Goal: Information Seeking & Learning: Find specific fact

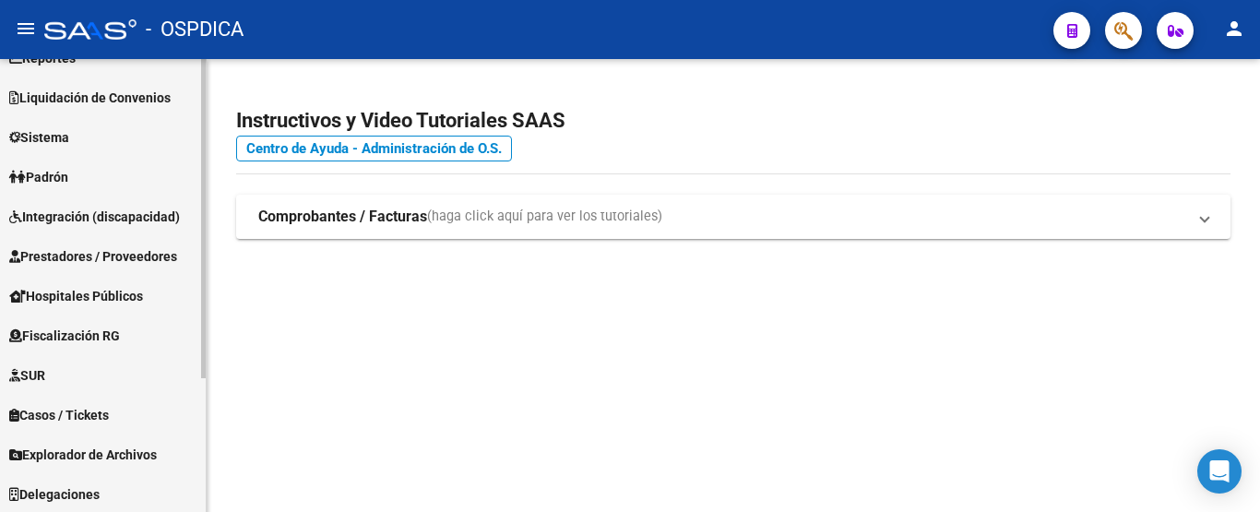
scroll to position [189, 0]
click at [87, 178] on link "Padrón" at bounding box center [103, 175] width 206 height 40
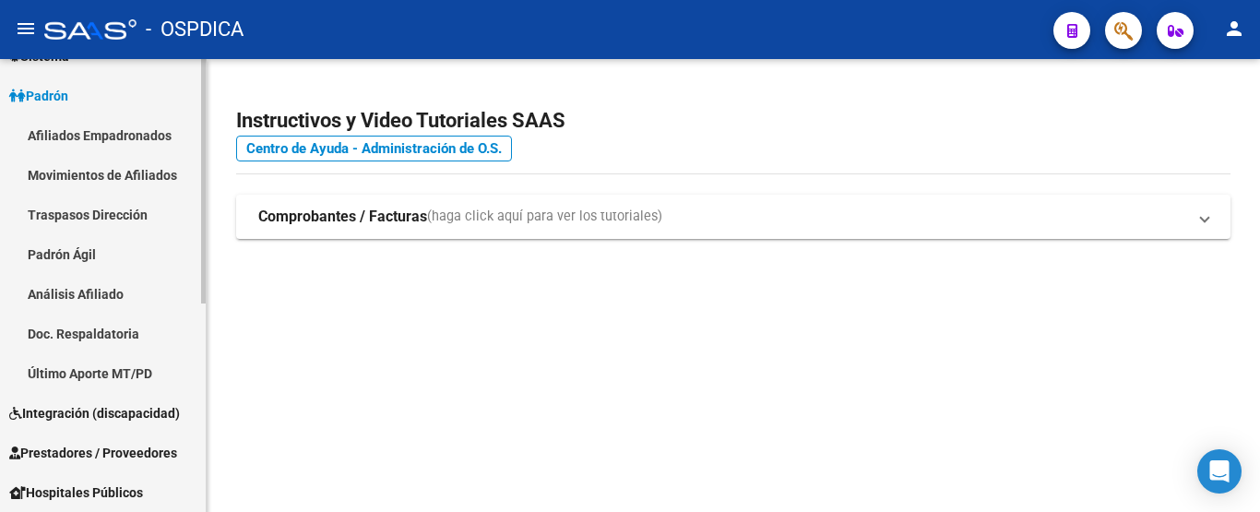
scroll to position [110, 0]
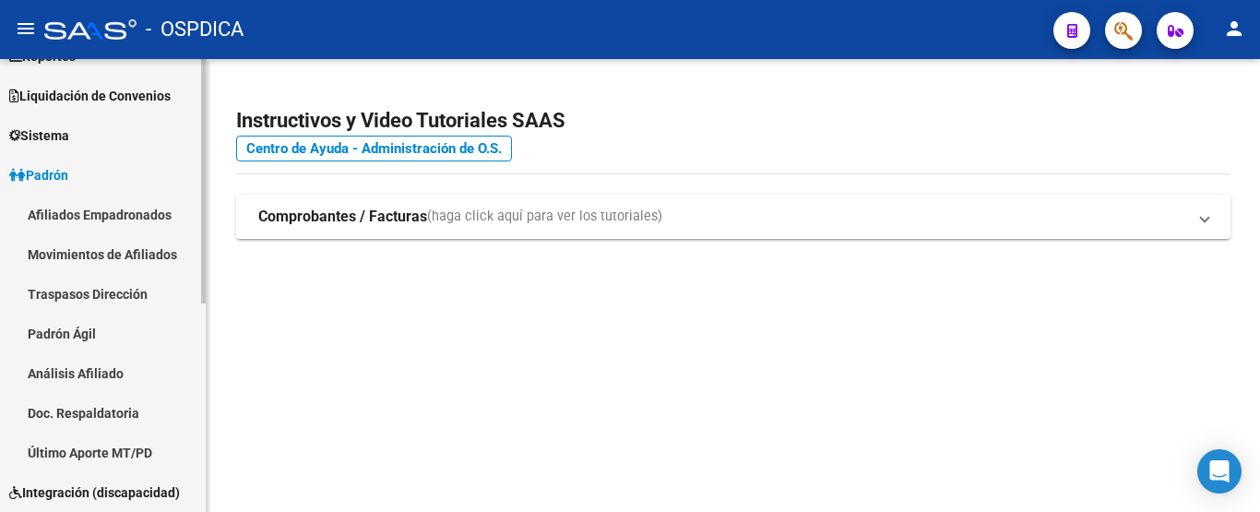
click at [72, 334] on link "Padrón Ágil" at bounding box center [103, 334] width 206 height 40
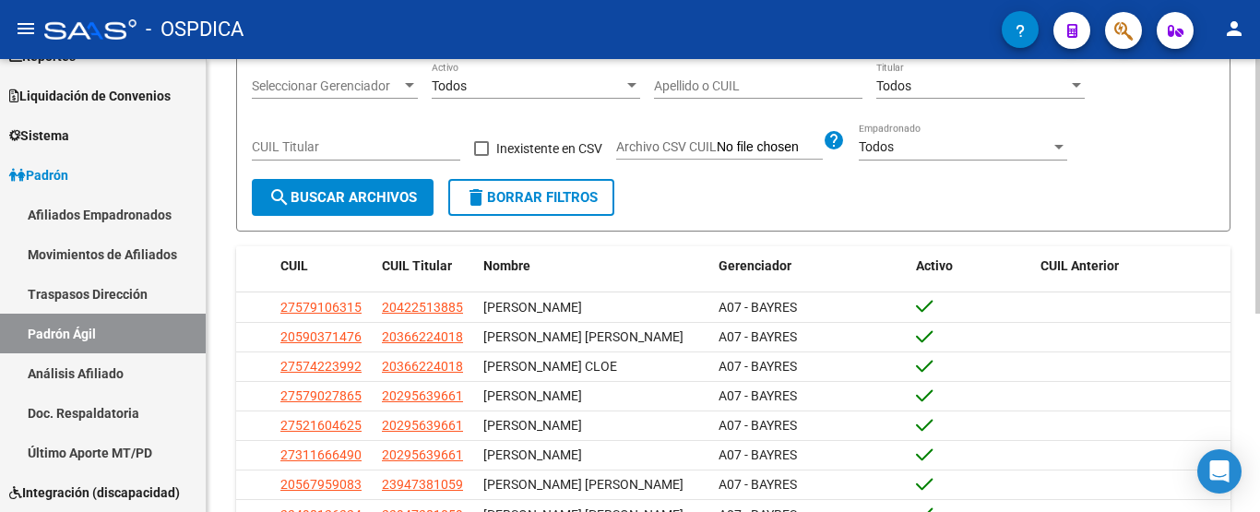
scroll to position [92, 0]
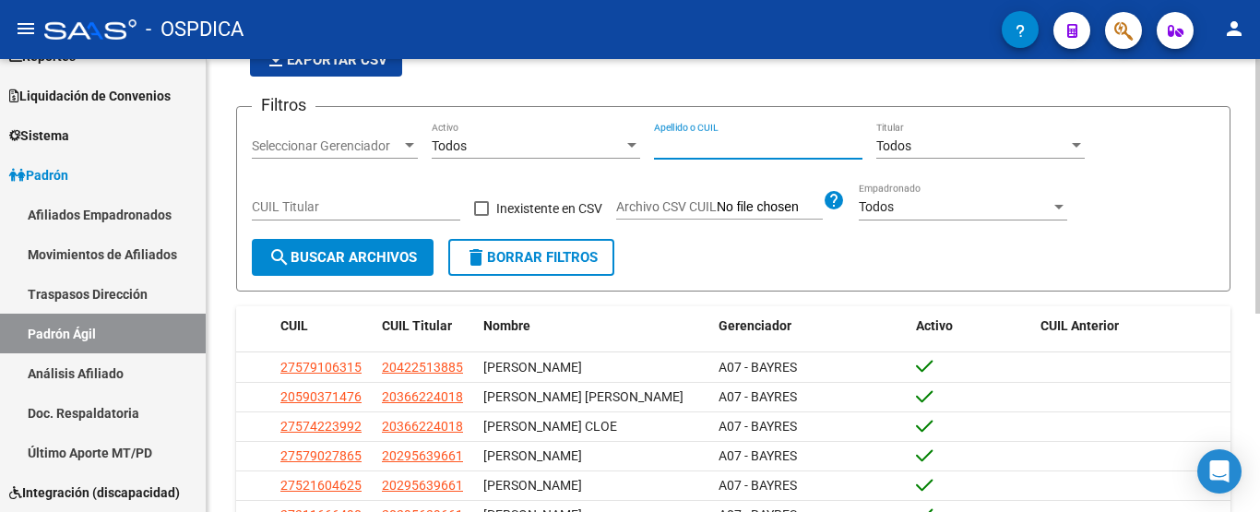
paste input "42841697"
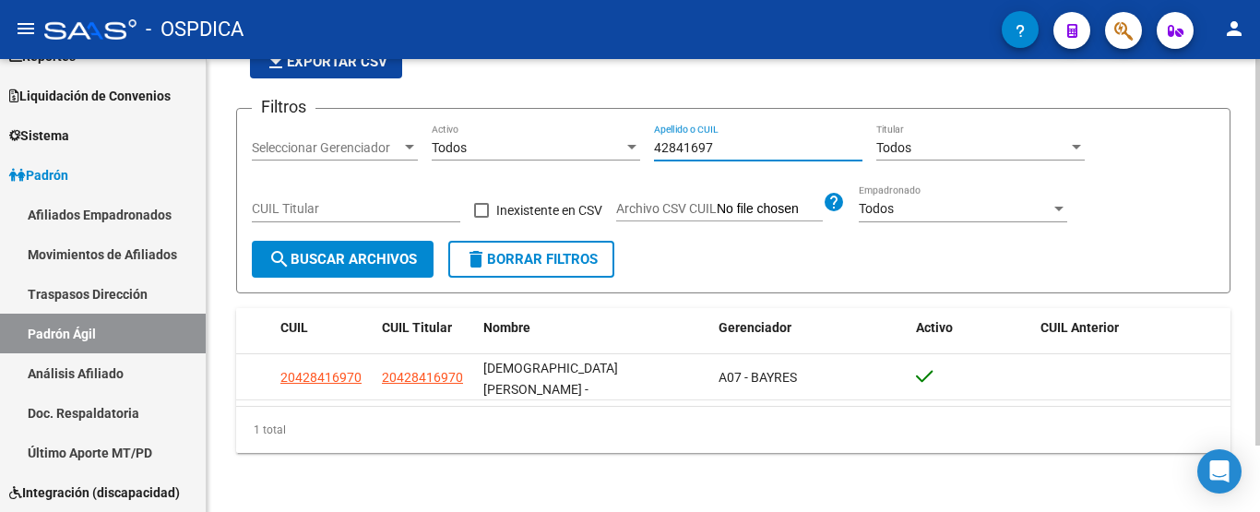
scroll to position [77, 0]
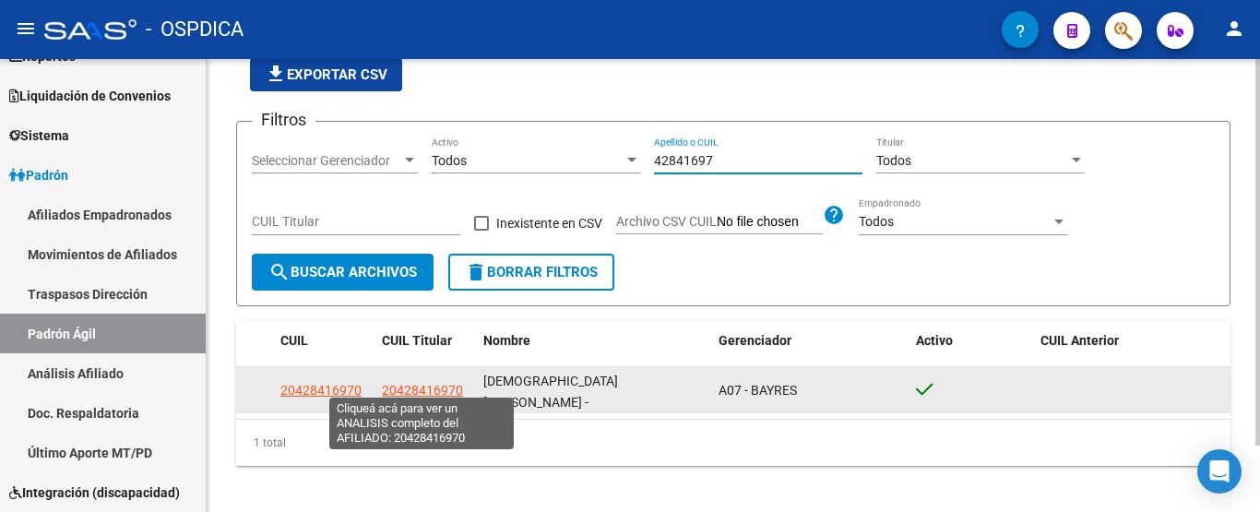
click at [428, 383] on span "20428416970" at bounding box center [422, 390] width 81 height 15
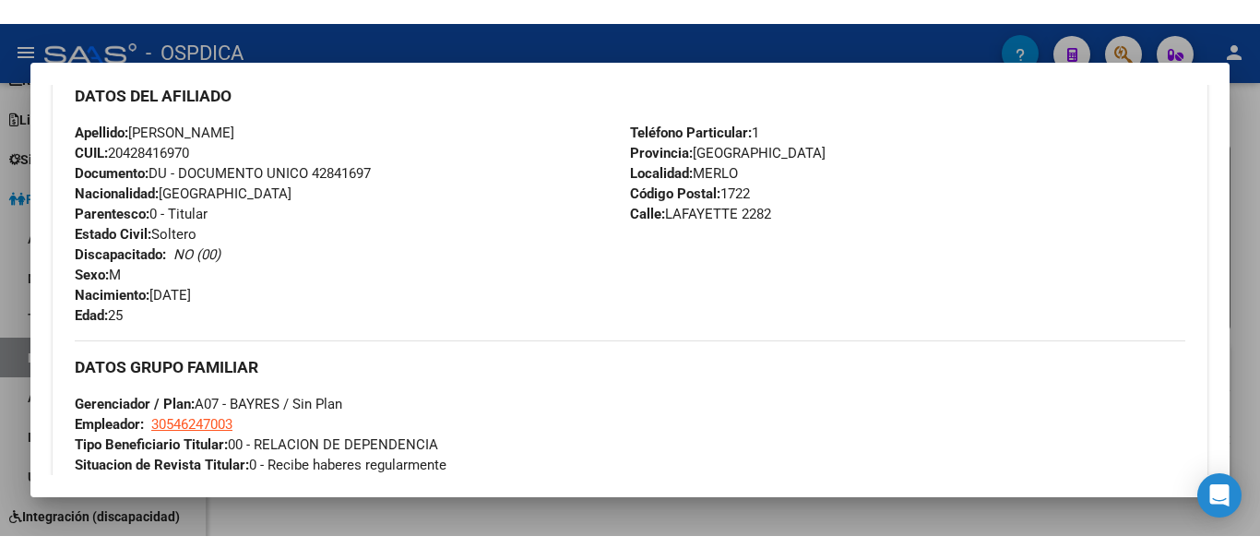
scroll to position [830, 0]
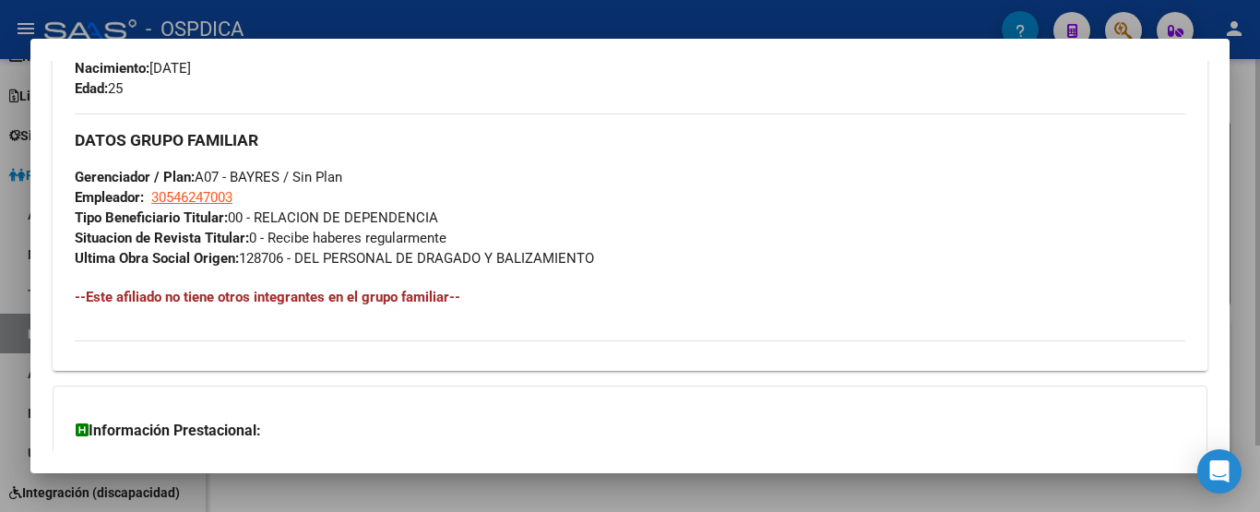
click at [1248, 331] on div at bounding box center [630, 256] width 1260 height 512
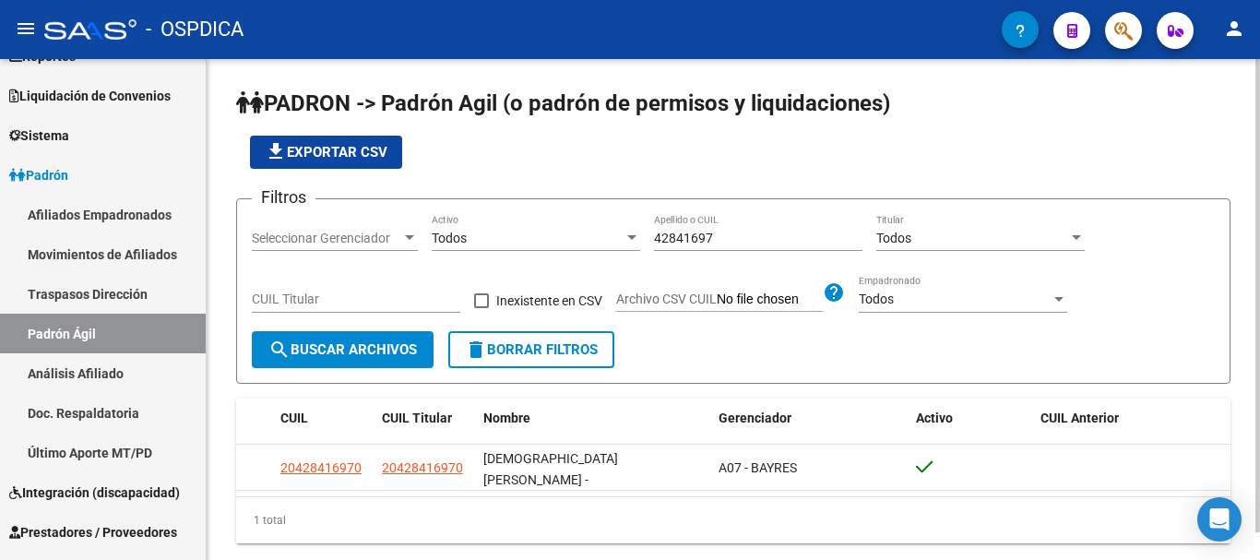
scroll to position [30, 0]
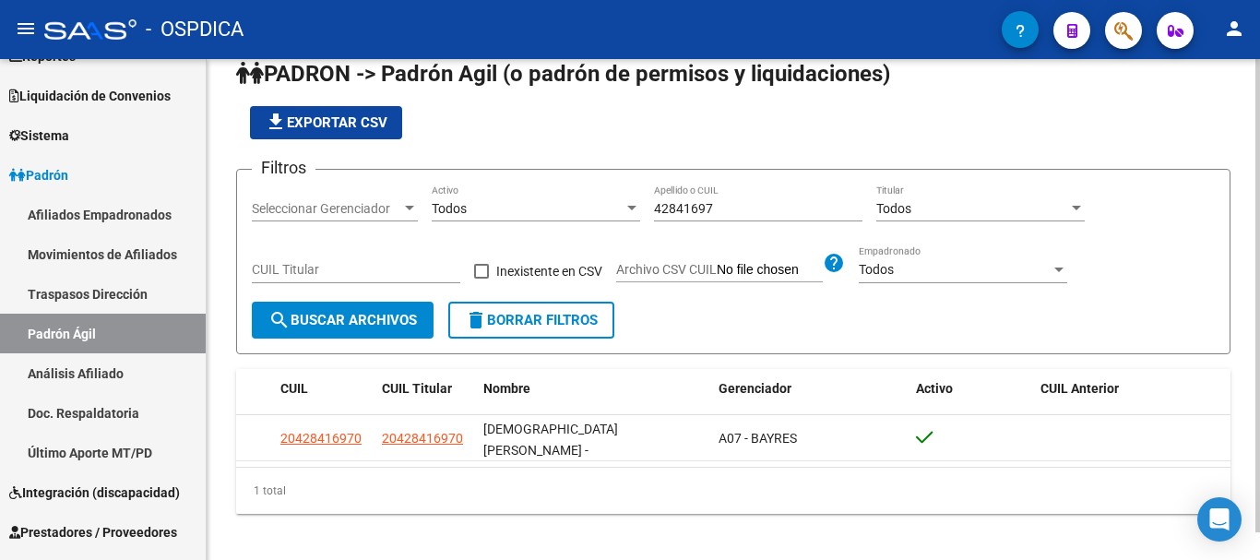
click at [683, 208] on input "42841697" at bounding box center [758, 209] width 208 height 16
paste input "26689136"
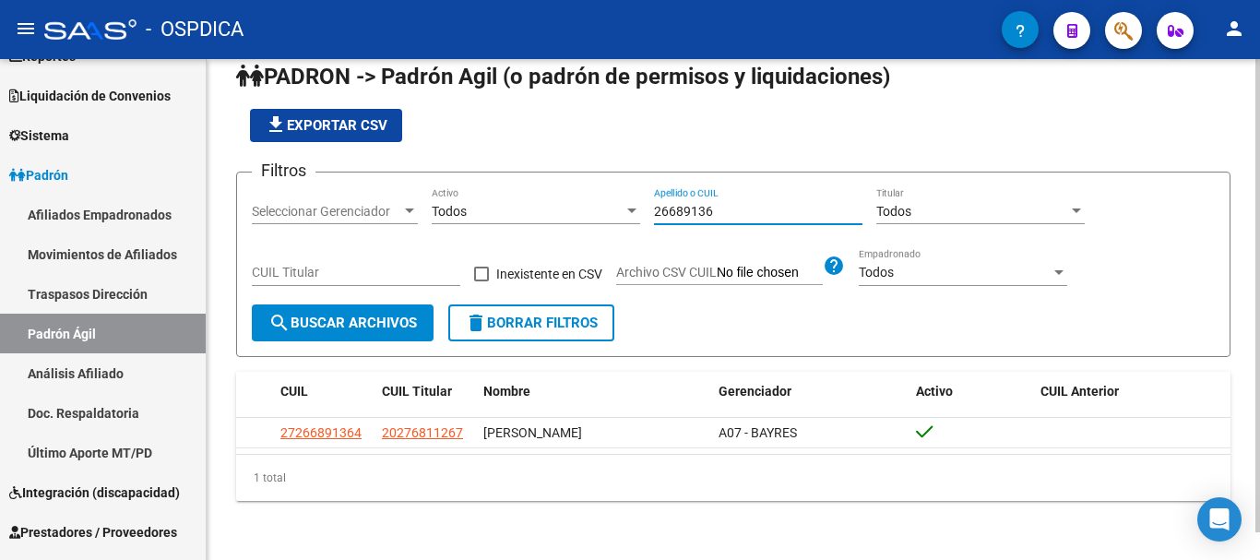
drag, startPoint x: 735, startPoint y: 203, endPoint x: 661, endPoint y: 211, distance: 74.2
click at [619, 213] on div "Filtros Seleccionar Gerenciador Seleccionar Gerenciador Todos Activo 26689136 A…" at bounding box center [733, 245] width 963 height 117
paste input "2645021"
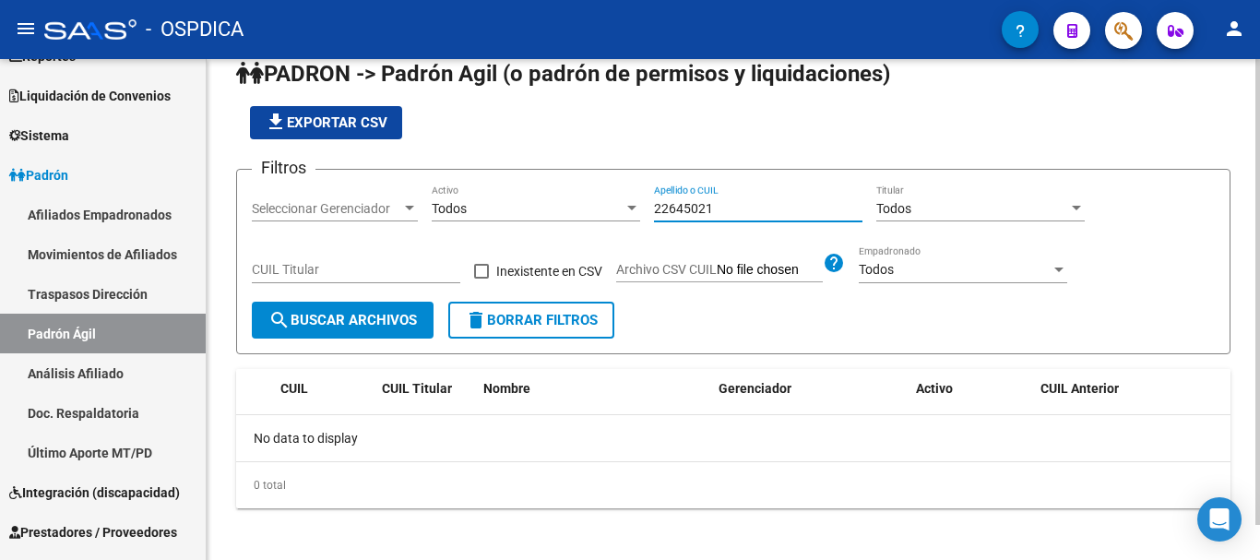
drag, startPoint x: 659, startPoint y: 204, endPoint x: 646, endPoint y: 204, distance: 13.8
click at [646, 204] on div "Filtros Seleccionar Gerenciador Seleccionar Gerenciador Todos Activo 22645021 A…" at bounding box center [733, 242] width 963 height 117
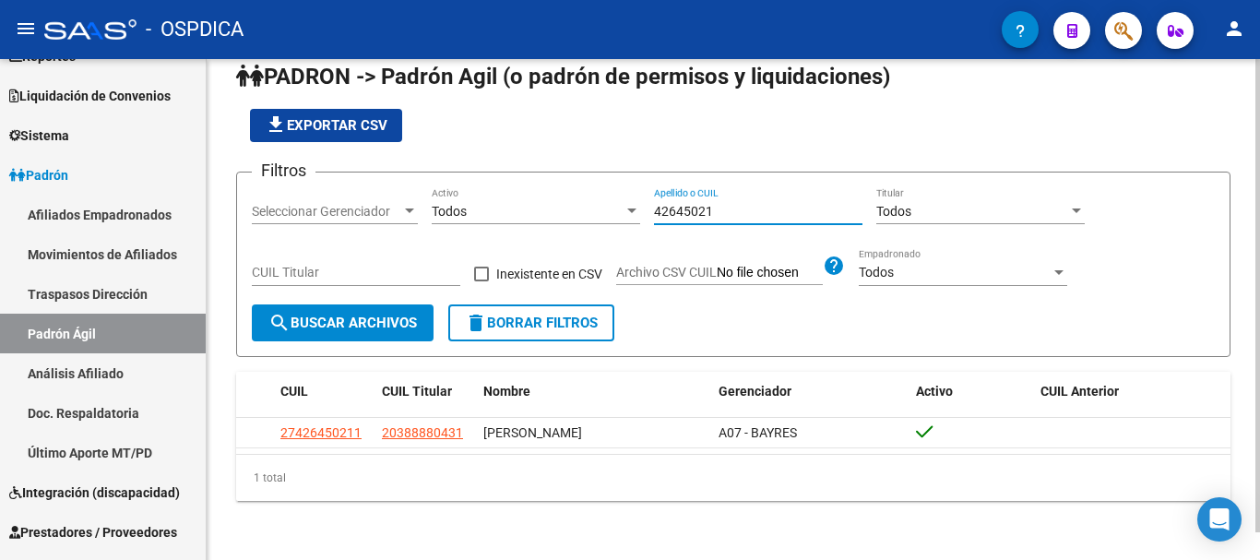
drag, startPoint x: 798, startPoint y: 208, endPoint x: 730, endPoint y: 203, distance: 68.4
click at [583, 210] on div "Filtros Seleccionar Gerenciador Seleccionar Gerenciador Todos Activo 42645021 A…" at bounding box center [733, 245] width 963 height 117
paste input "7235766"
click at [707, 204] on input "47235766" at bounding box center [758, 212] width 208 height 16
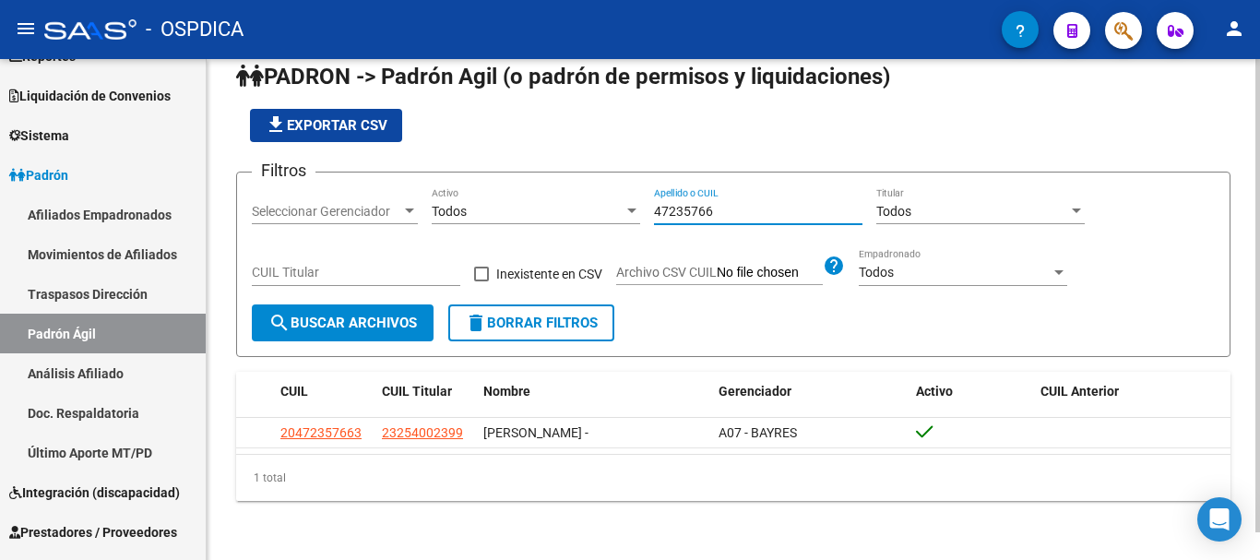
paste input "5623971"
click at [317, 319] on span "search Buscar Archivos" at bounding box center [342, 322] width 148 height 17
drag, startPoint x: 759, startPoint y: 209, endPoint x: 637, endPoint y: 204, distance: 121.9
click at [637, 204] on div "Filtros Seleccionar Gerenciador Seleccionar Gerenciador Todos Activo 45623971 A…" at bounding box center [733, 245] width 963 height 117
paste input "32038195"
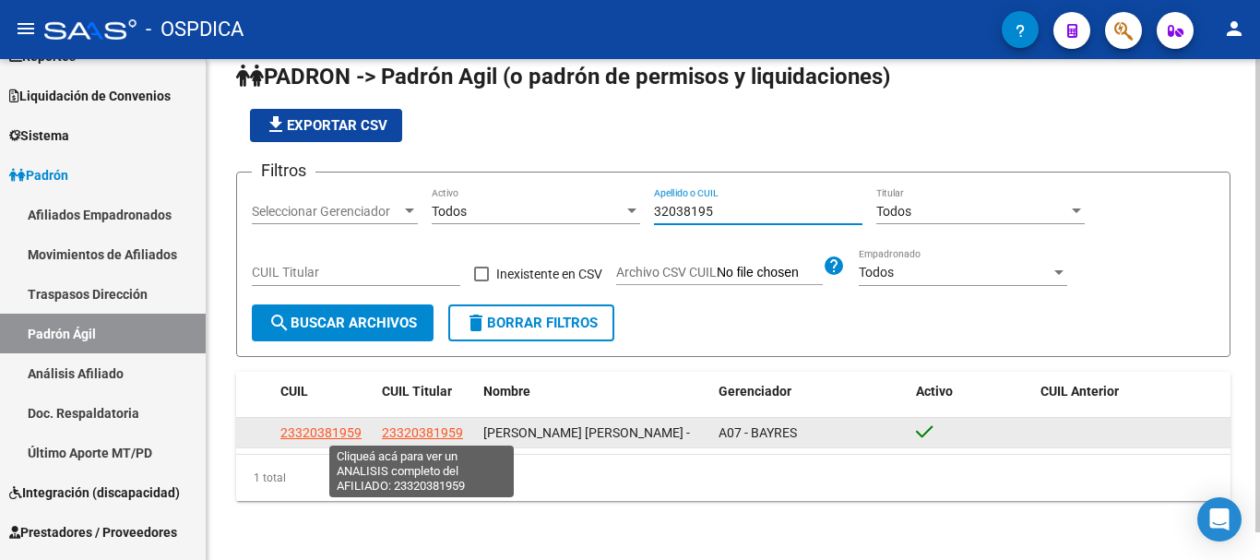
type input "32038195"
click at [442, 431] on span "23320381959" at bounding box center [422, 432] width 81 height 15
type textarea "23320381959"
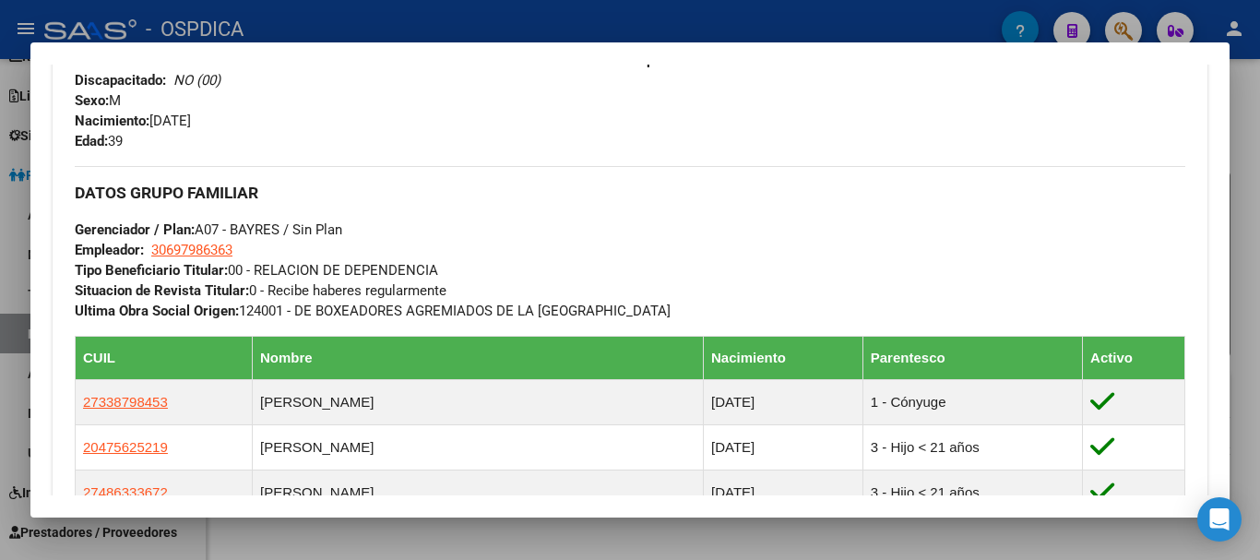
scroll to position [277, 0]
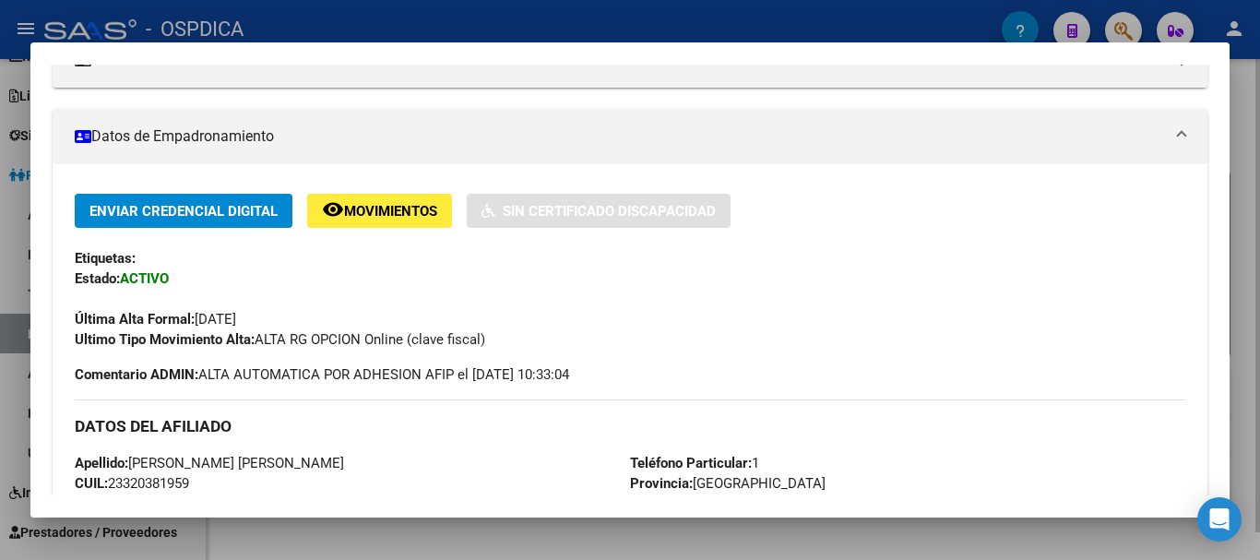
click at [1259, 269] on div at bounding box center [630, 280] width 1260 height 560
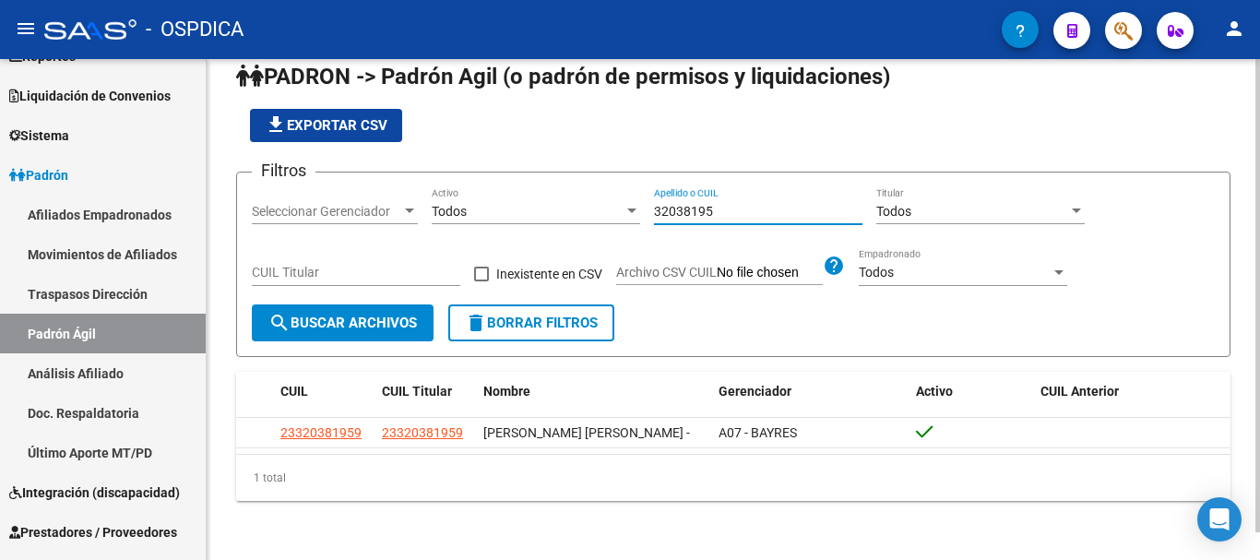
drag, startPoint x: 714, startPoint y: 204, endPoint x: 618, endPoint y: 200, distance: 96.0
click at [615, 201] on div "Filtros Seleccionar Gerenciador Seleccionar Gerenciador Todos Activo 32038195 A…" at bounding box center [733, 245] width 963 height 117
paste input "70763759"
click at [891, 122] on div "file_download Exportar CSV" at bounding box center [733, 125] width 994 height 33
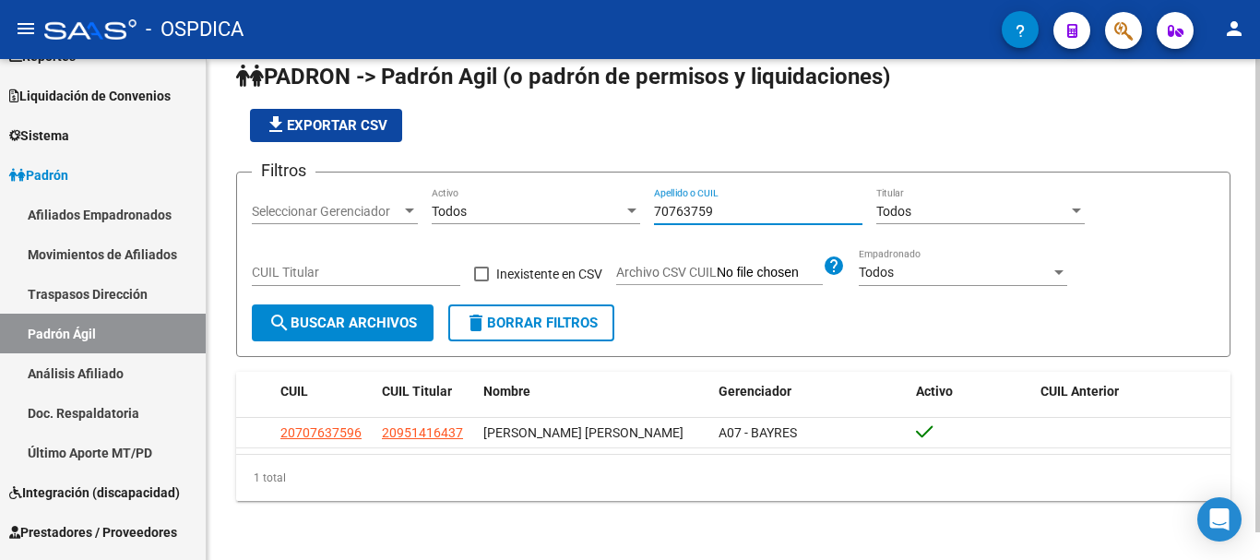
click at [564, 207] on div "Filtros Seleccionar Gerenciador Seleccionar Gerenciador Todos Activo 70763759 A…" at bounding box center [733, 245] width 963 height 117
paste input "28032642"
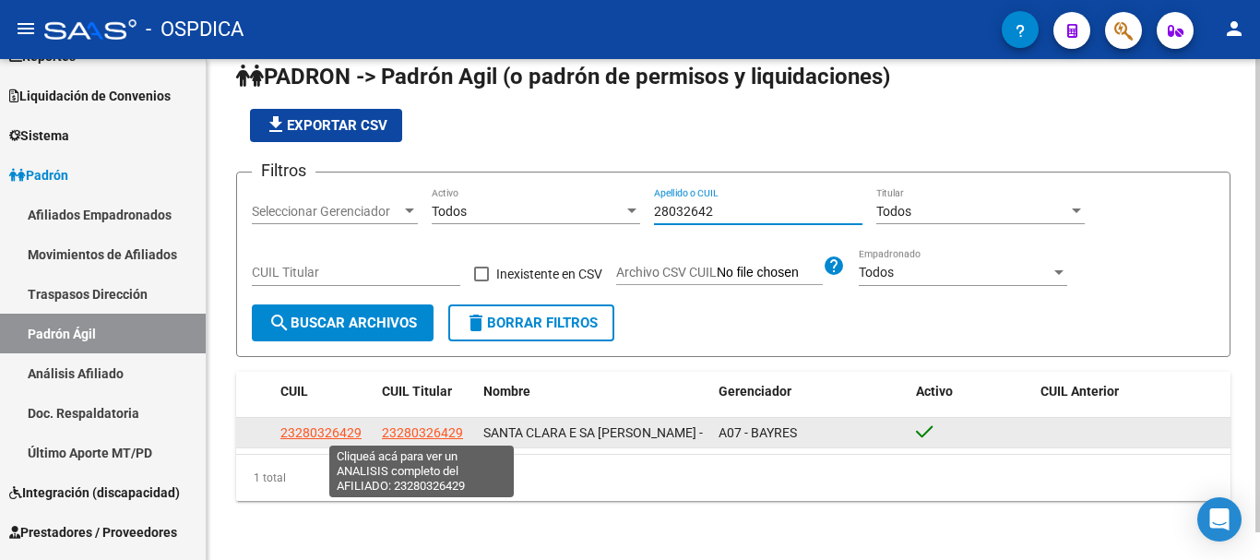
type input "28032642"
click at [422, 429] on span "23280326429" at bounding box center [422, 432] width 81 height 15
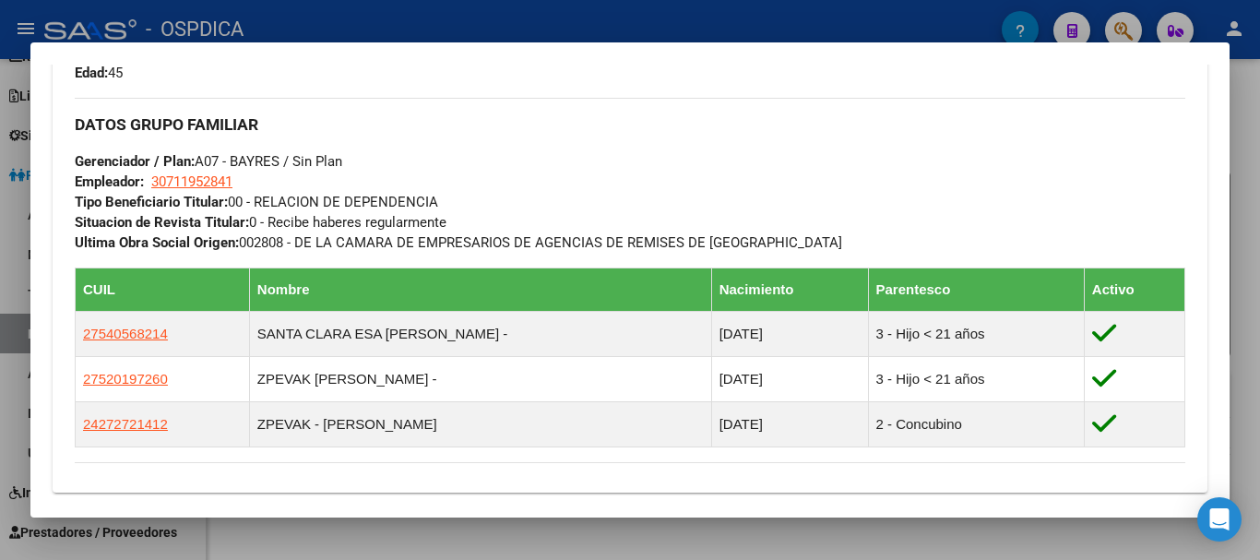
scroll to position [1014, 0]
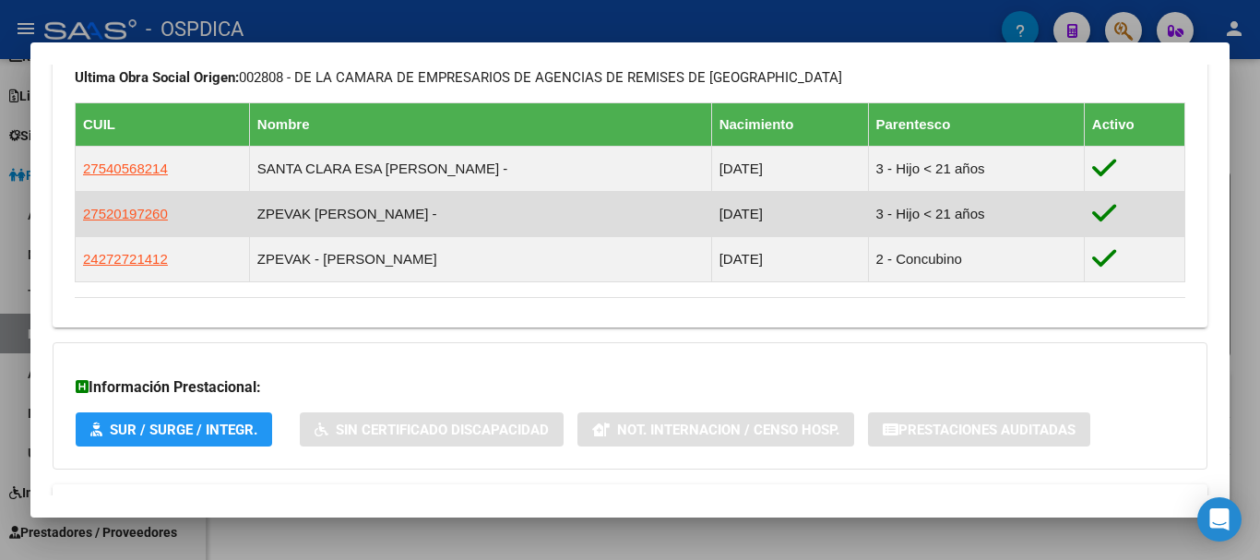
click at [387, 216] on td "ZPEVAK [PERSON_NAME] -" at bounding box center [480, 213] width 462 height 45
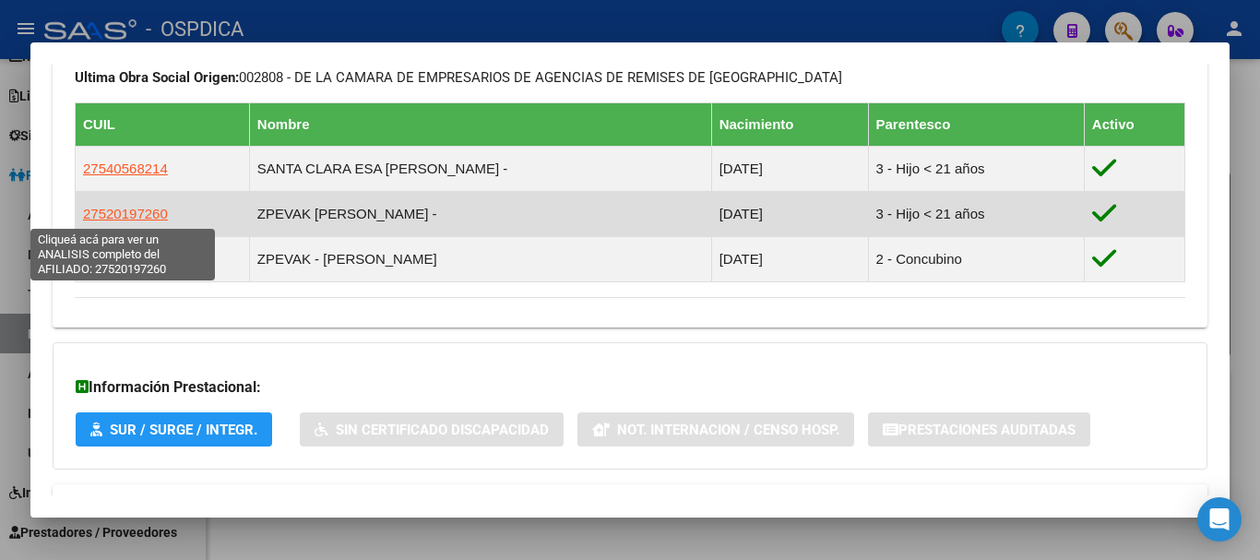
click at [132, 218] on span "27520197260" at bounding box center [125, 214] width 85 height 16
type textarea "27520197260"
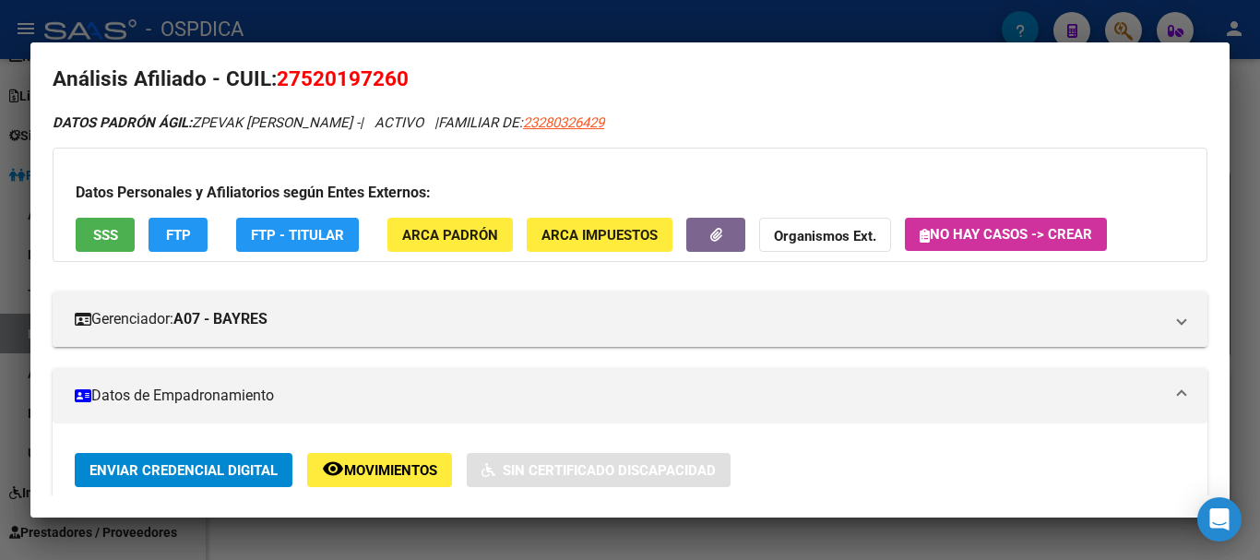
scroll to position [0, 0]
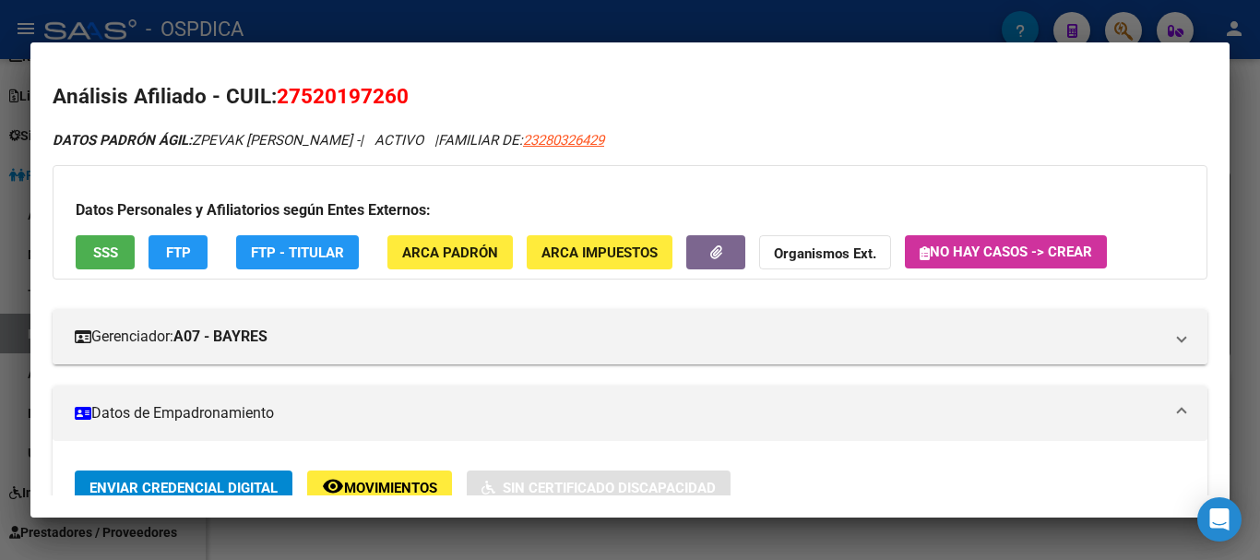
click at [1255, 241] on div at bounding box center [630, 280] width 1260 height 560
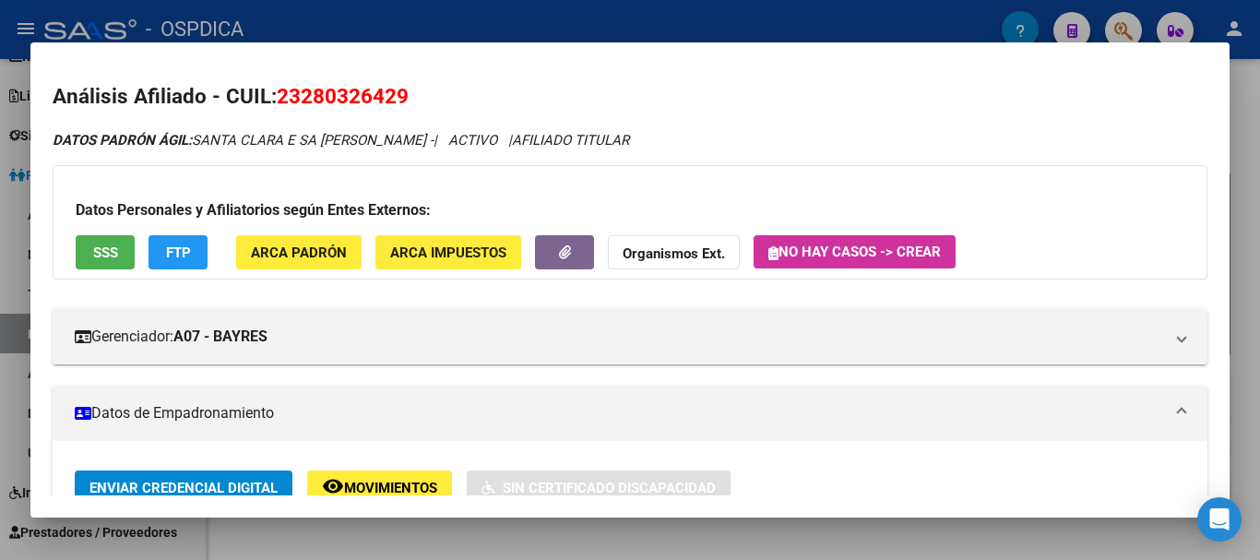
drag, startPoint x: 301, startPoint y: 97, endPoint x: 384, endPoint y: 98, distance: 83.0
click at [398, 98] on span "23280326429" at bounding box center [343, 96] width 132 height 24
copy span "28032642"
click at [1237, 254] on div at bounding box center [630, 280] width 1260 height 560
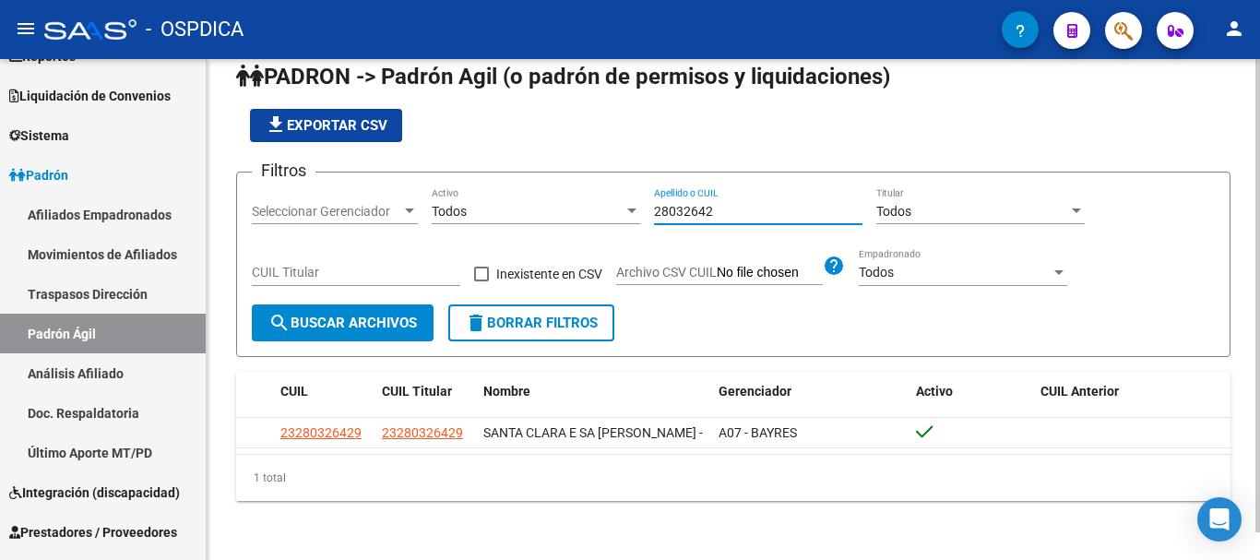
drag, startPoint x: 720, startPoint y: 202, endPoint x: 614, endPoint y: 199, distance: 106.1
click at [571, 206] on div "Filtros Seleccionar Gerenciador Seleccionar Gerenciador Todos Activo 28032642 A…" at bounding box center [733, 245] width 963 height 117
drag, startPoint x: 778, startPoint y: 198, endPoint x: 662, endPoint y: 208, distance: 116.6
click at [623, 210] on div "Filtros Seleccionar Gerenciador Seleccionar Gerenciador Todos Activo 28032642 A…" at bounding box center [733, 245] width 963 height 117
paste input "55511823"
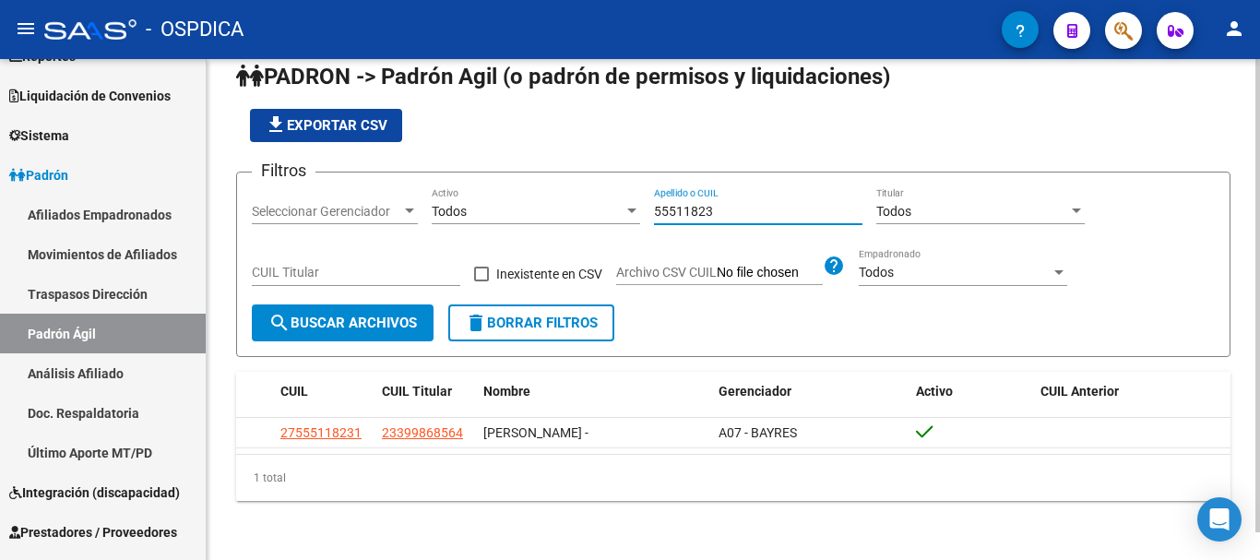
drag, startPoint x: 741, startPoint y: 212, endPoint x: 639, endPoint y: 208, distance: 101.6
click at [603, 213] on div "Filtros Seleccionar Gerenciador Seleccionar Gerenciador Todos Activo 55511823 A…" at bounding box center [733, 245] width 963 height 117
paste input "31189332"
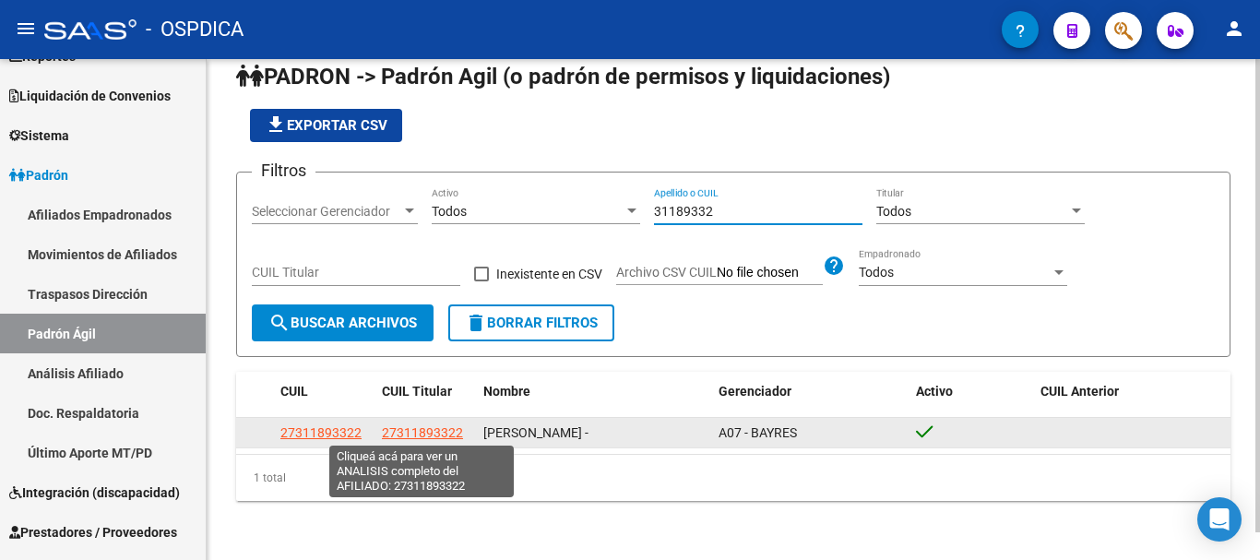
type input "31189332"
click at [400, 433] on span "27311893322" at bounding box center [422, 432] width 81 height 15
type textarea "27311893322"
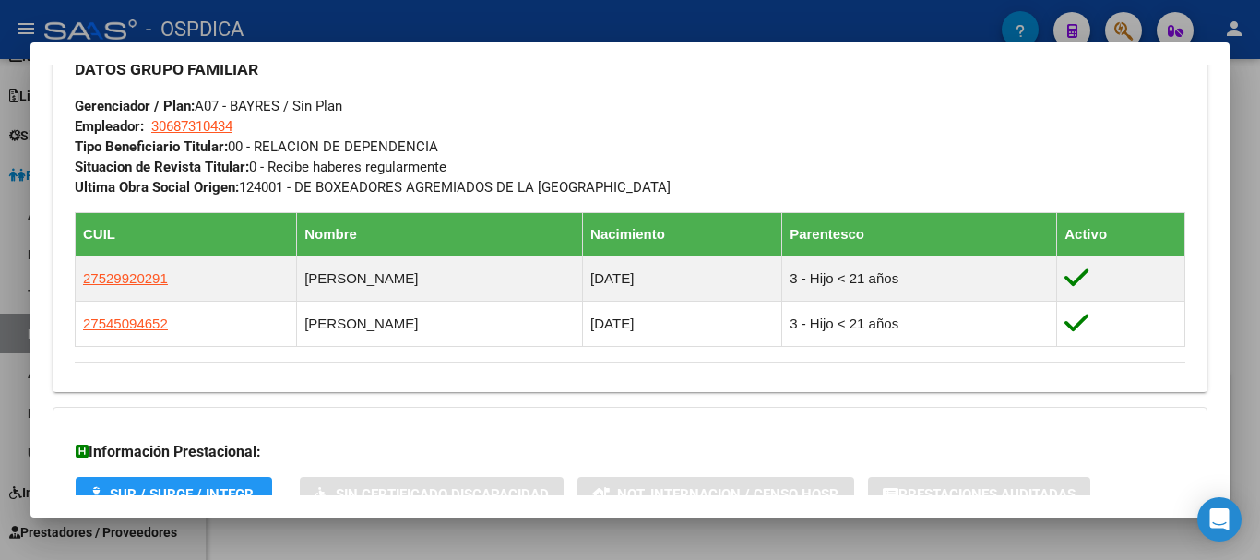
scroll to position [1043, 0]
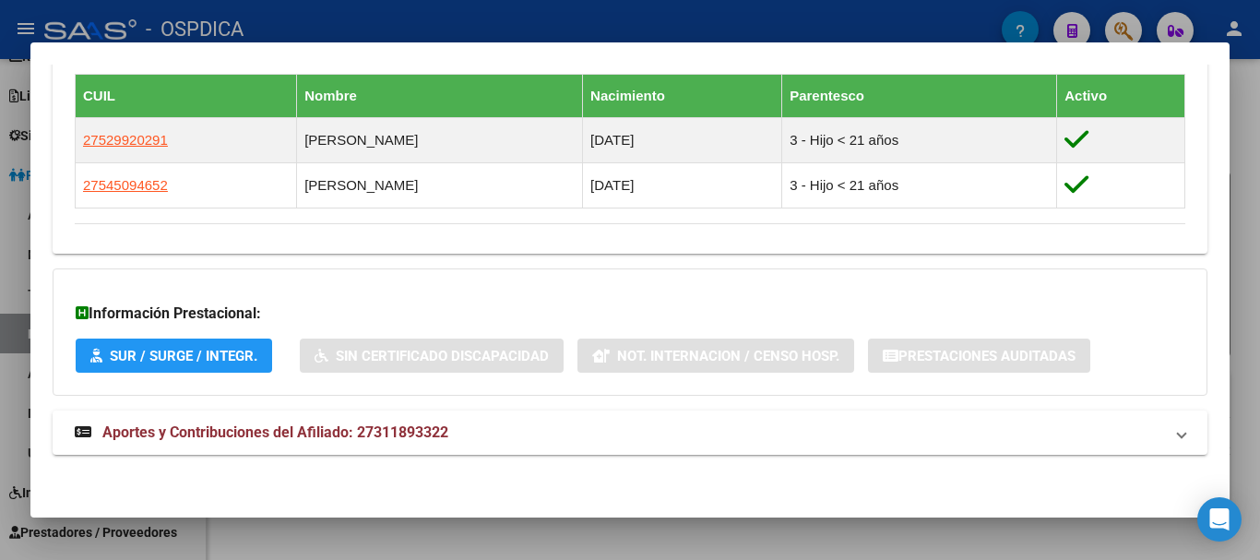
drag, startPoint x: 850, startPoint y: 427, endPoint x: 839, endPoint y: 380, distance: 48.3
click at [851, 427] on mat-panel-title "Aportes y Contribuciones del Afiliado: 27311893322" at bounding box center [619, 432] width 1088 height 22
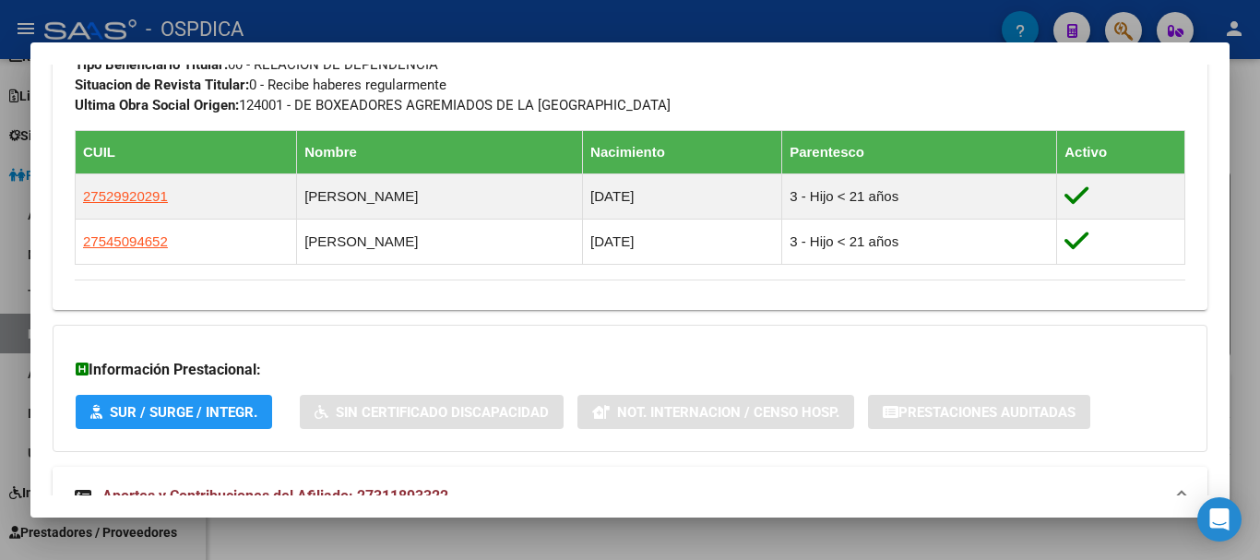
scroll to position [397, 0]
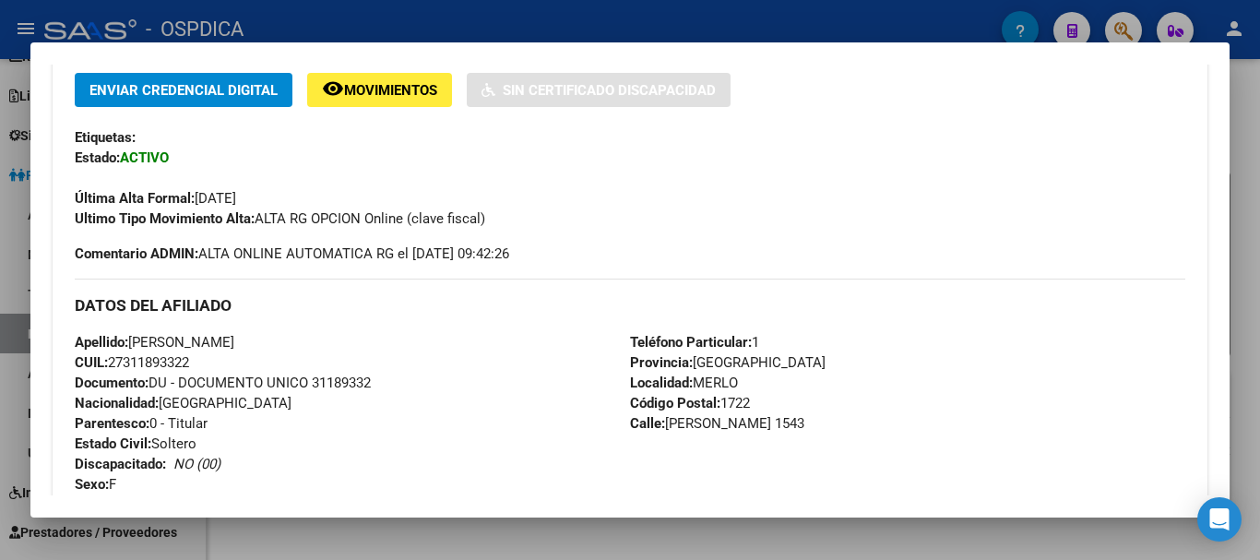
drag, startPoint x: 1010, startPoint y: 207, endPoint x: 1133, endPoint y: 222, distance: 123.7
click at [1014, 207] on div "Última Alta Formal: [DATE]" at bounding box center [630, 188] width 1110 height 41
click at [1244, 287] on div at bounding box center [630, 280] width 1260 height 560
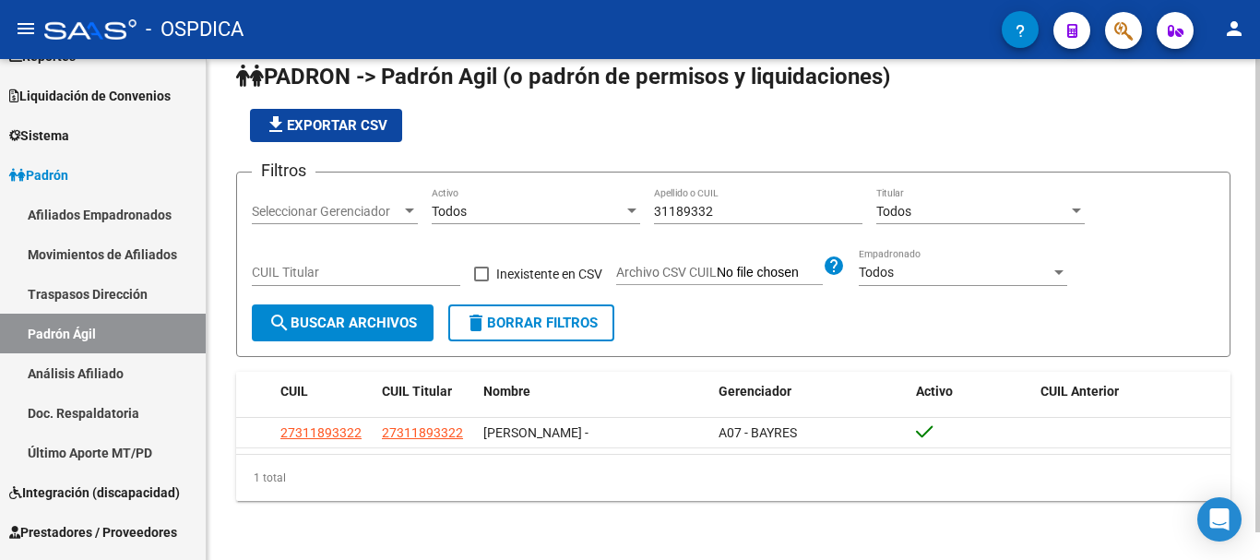
drag, startPoint x: 714, startPoint y: 194, endPoint x: 647, endPoint y: 203, distance: 68.0
click at [617, 197] on div "Filtros Seleccionar Gerenciador Seleccionar Gerenciador Todos Activo 31189332 A…" at bounding box center [733, 245] width 963 height 117
drag, startPoint x: 721, startPoint y: 211, endPoint x: 674, endPoint y: 199, distance: 48.5
click at [599, 207] on div "Filtros Seleccionar Gerenciador Seleccionar Gerenciador Todos Activo 31189332 A…" at bounding box center [733, 245] width 963 height 117
drag, startPoint x: 745, startPoint y: 199, endPoint x: 702, endPoint y: 208, distance: 44.3
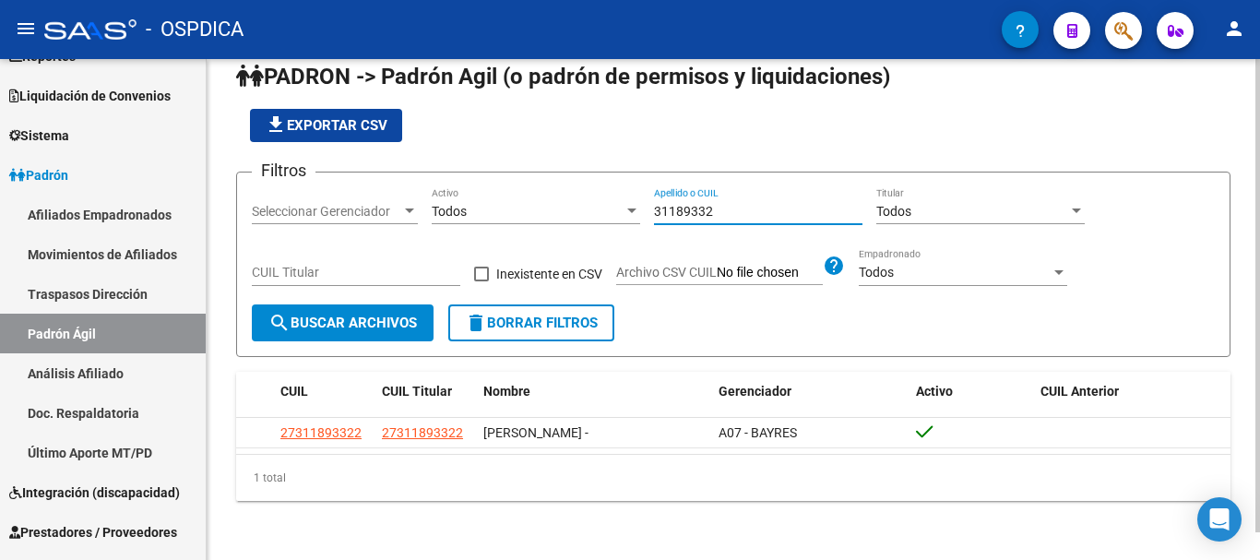
click at [616, 208] on div "Filtros Seleccionar Gerenciador Seleccionar Gerenciador Todos Activo 31189332 A…" at bounding box center [733, 245] width 963 height 117
paste input "59136430"
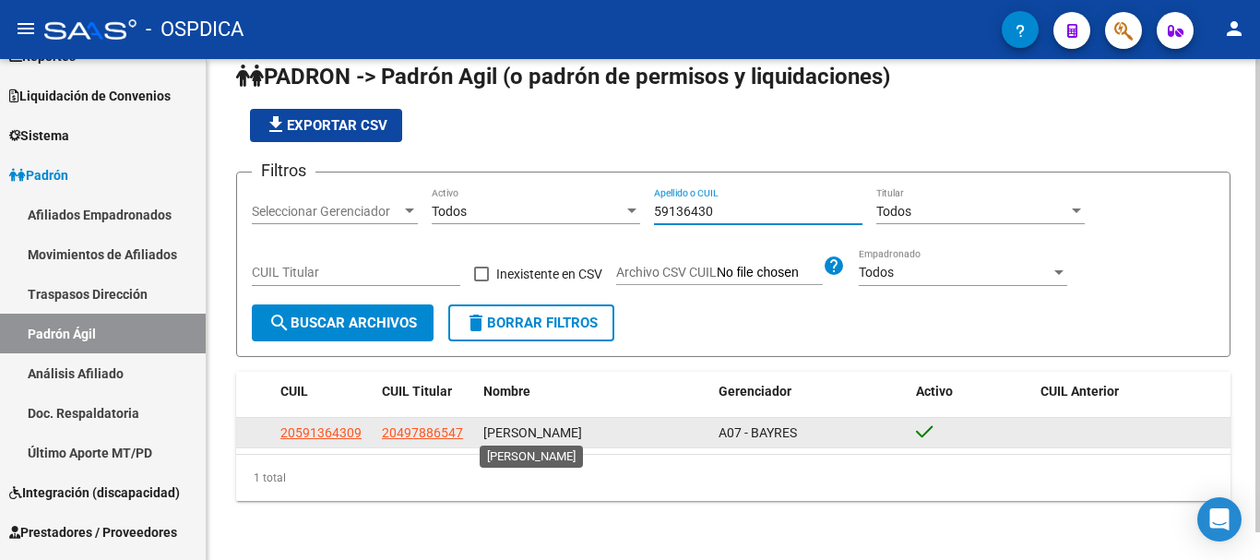
click at [504, 429] on span "[PERSON_NAME]" at bounding box center [532, 432] width 99 height 15
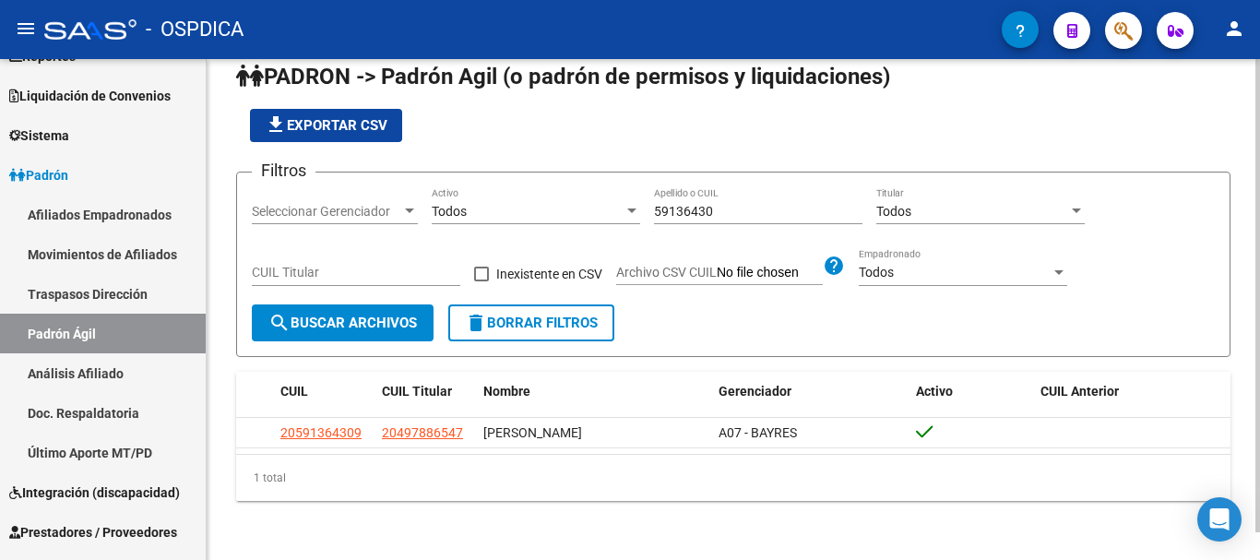
drag, startPoint x: 477, startPoint y: 437, endPoint x: 576, endPoint y: 449, distance: 100.3
click at [576, 449] on datatable-selection "20591364309 20497886547 [PERSON_NAME] A07 - BAYRES" at bounding box center [733, 443] width 994 height 15
click at [699, 208] on input "59136430" at bounding box center [758, 212] width 208 height 16
paste input "41725572"
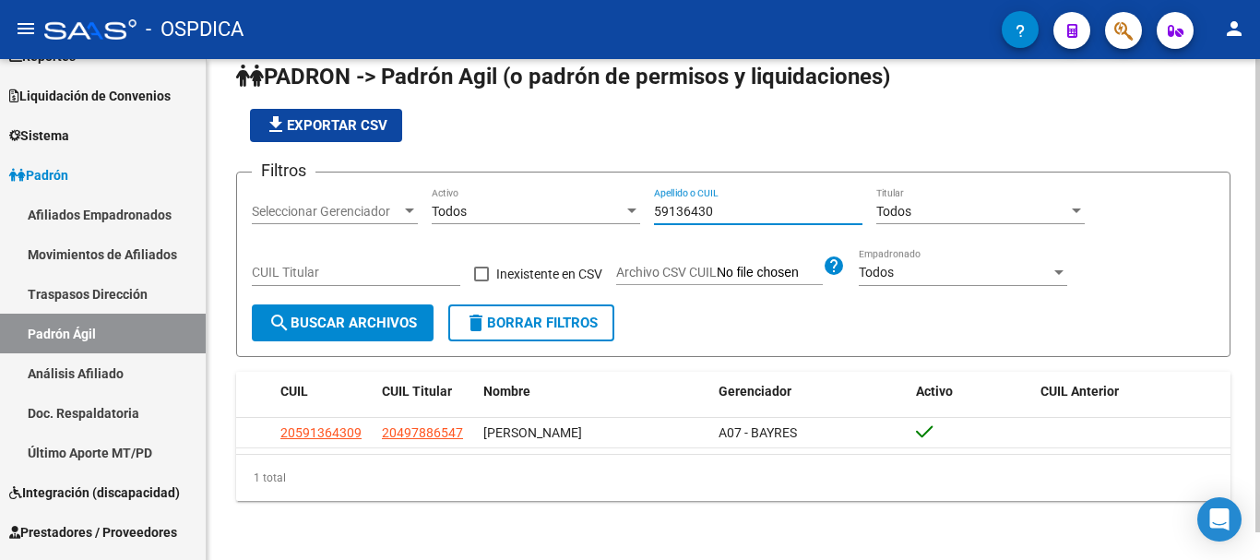
type input "41725572"
drag, startPoint x: 712, startPoint y: 208, endPoint x: 585, endPoint y: 213, distance: 127.4
click at [585, 213] on div "Filtros Seleccionar Gerenciador Seleccionar Gerenciador Todos Activo 41725572 A…" at bounding box center [733, 245] width 963 height 117
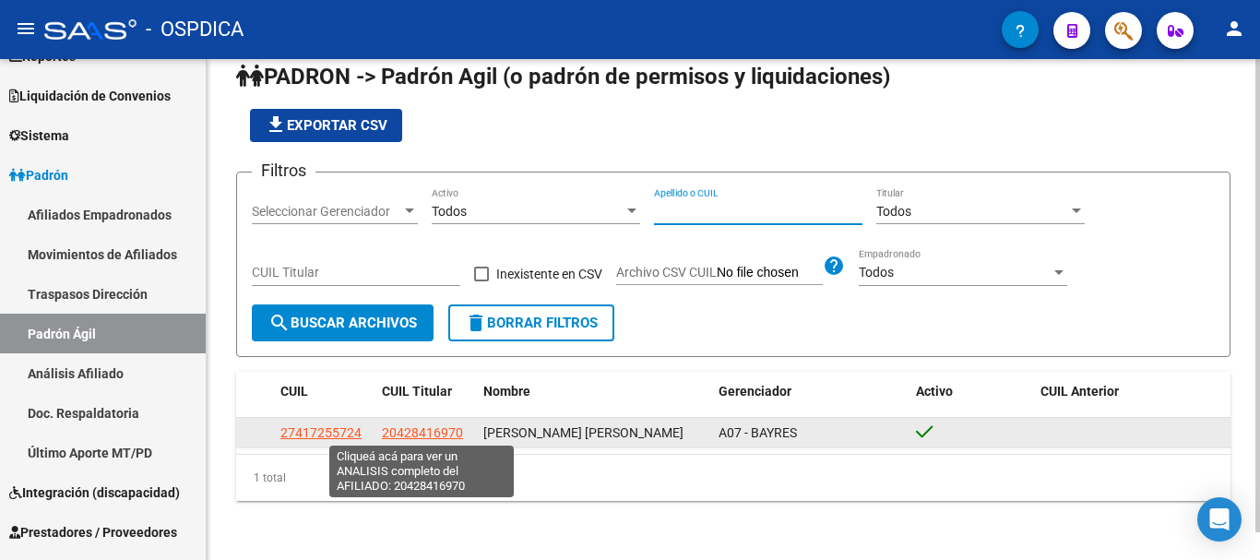
click at [423, 425] on span "20428416970" at bounding box center [422, 432] width 81 height 15
type textarea "20428416970"
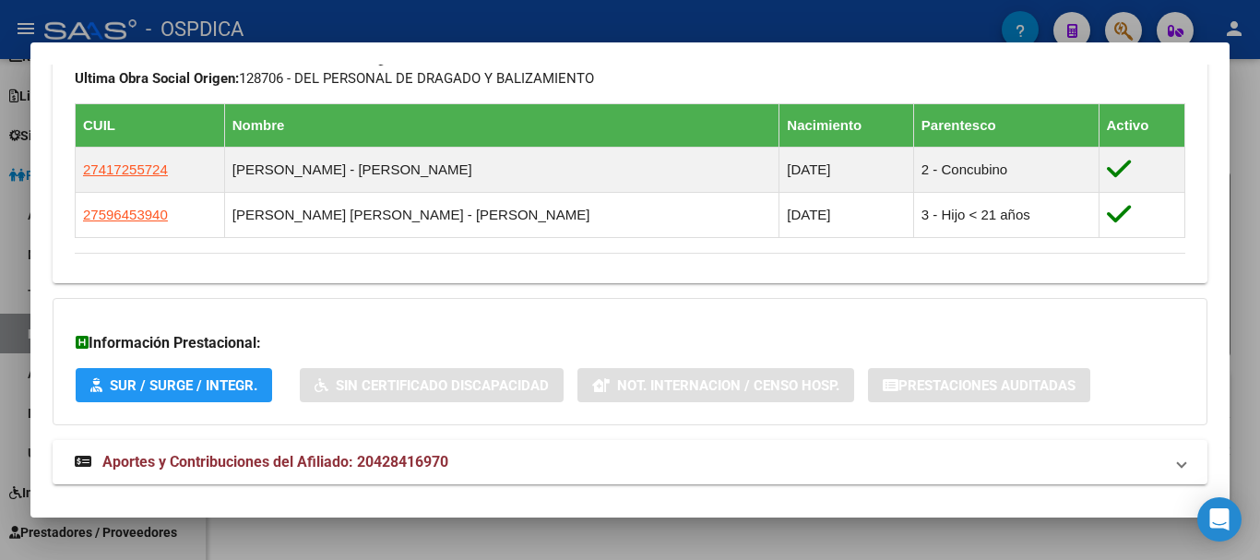
scroll to position [1014, 0]
